Goal: Browse casually

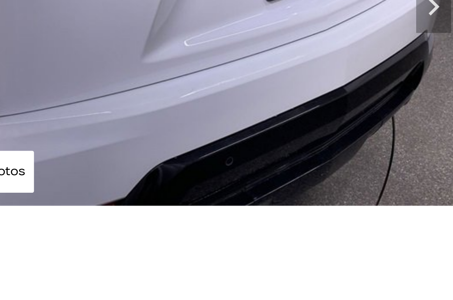
click at [234, 65] on icon "Next" at bounding box center [236, 65] width 4 height 7
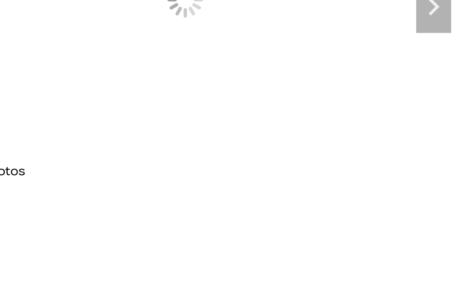
click at [229, 64] on icon "Next" at bounding box center [235, 65] width 13 height 13
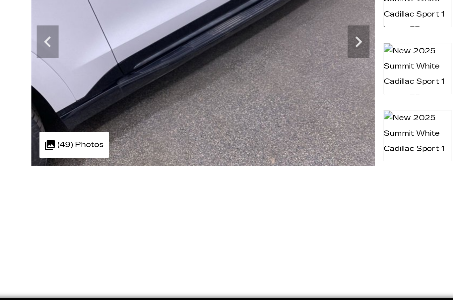
click at [229, 72] on icon "Next" at bounding box center [235, 65] width 13 height 13
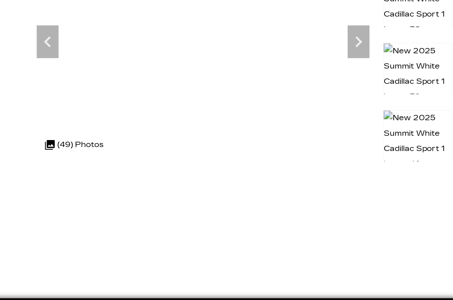
click at [229, 72] on icon "Next" at bounding box center [235, 65] width 13 height 13
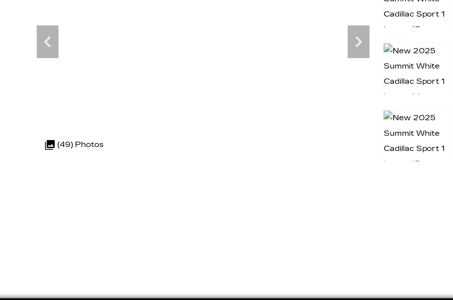
click at [234, 69] on icon "Next" at bounding box center [236, 65] width 4 height 7
click at [229, 72] on icon "Next" at bounding box center [235, 65] width 13 height 13
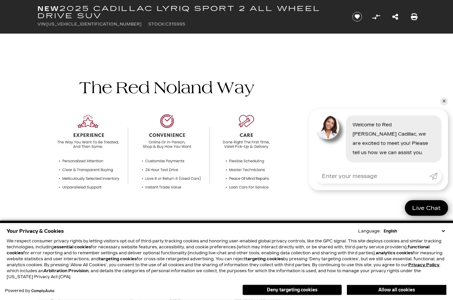
scroll to position [359, 0]
click at [444, 106] on link "✕" at bounding box center [444, 102] width 8 height 8
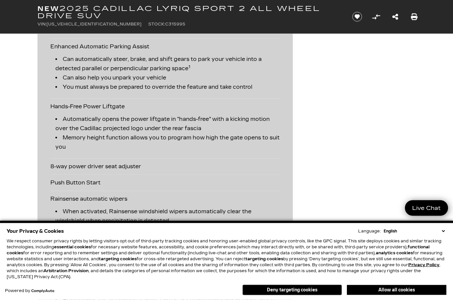
scroll to position [1396, 0]
